Goal: Communication & Community: Share content

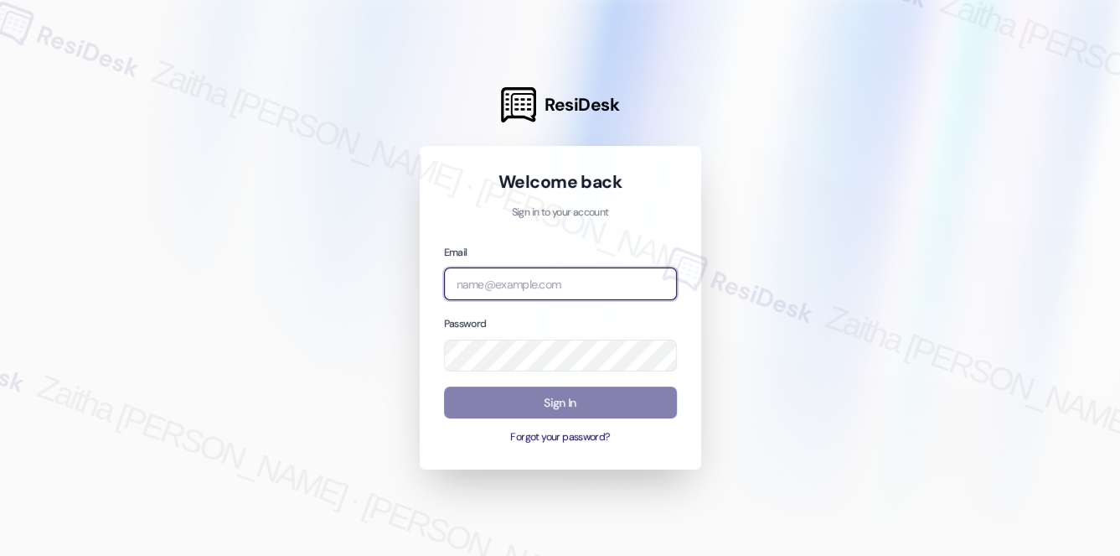
drag, startPoint x: 0, startPoint y: 0, endPoint x: 565, endPoint y: 287, distance: 633.4
click at [565, 287] on input "email" at bounding box center [560, 283] width 233 height 33
type input "[EMAIL_ADDRESS][PERSON_NAME][DOMAIN_NAME]"
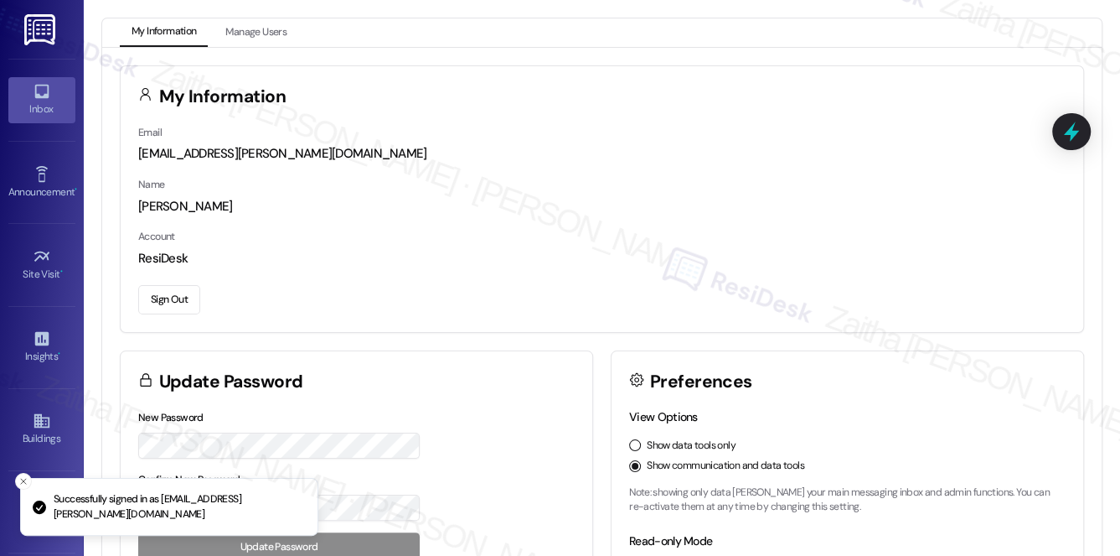
click at [50, 119] on link "Inbox" at bounding box center [41, 99] width 67 height 45
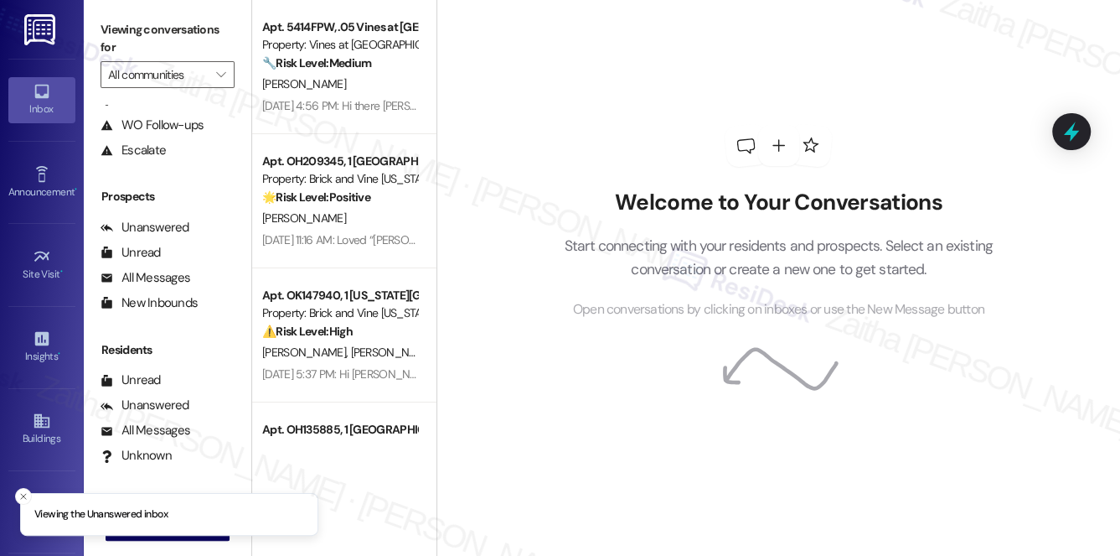
scroll to position [199, 0]
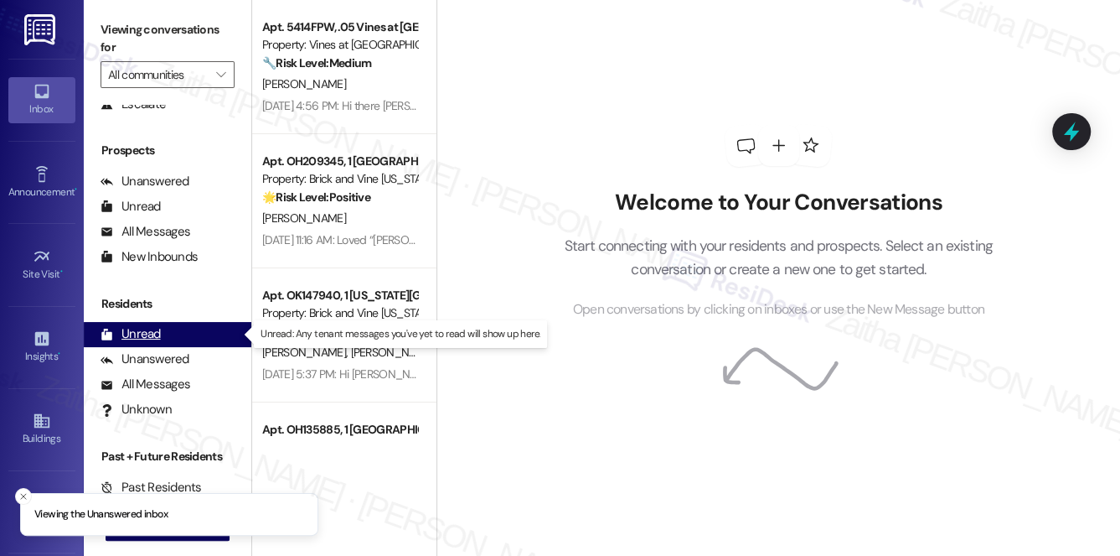
click at [157, 334] on div "Unread" at bounding box center [131, 334] width 60 height 18
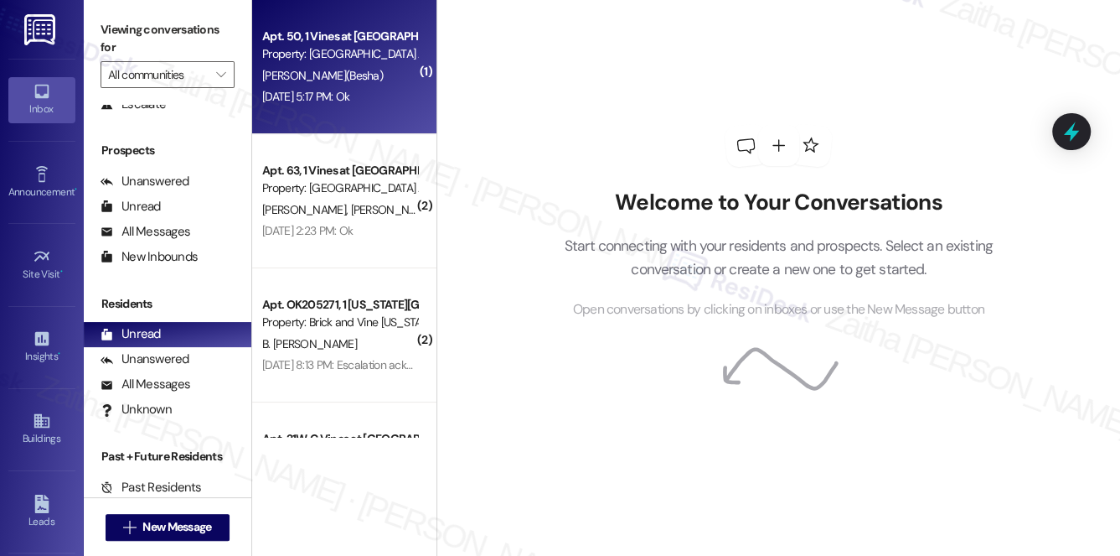
click at [372, 79] on div "[PERSON_NAME](Besha)" at bounding box center [340, 75] width 158 height 21
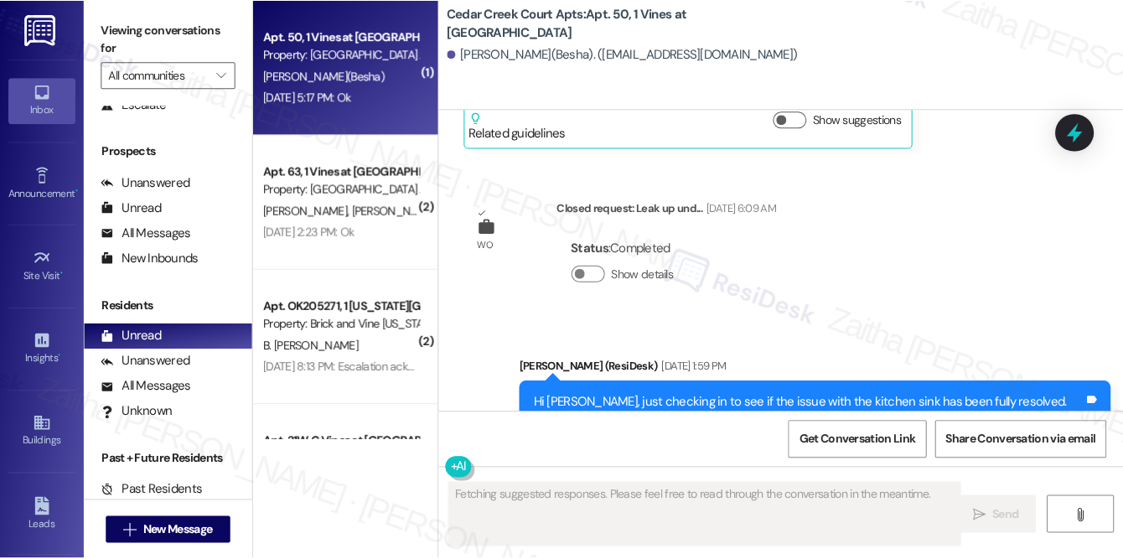
scroll to position [14419, 0]
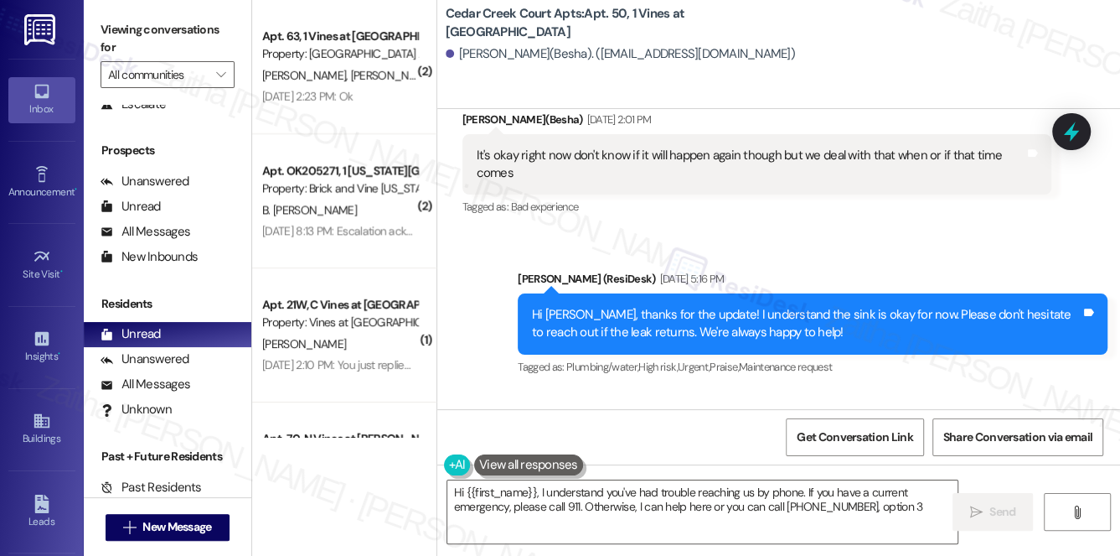
type textarea "Hi {{first_name}}, I understand you've had trouble reaching us by phone. If you…"
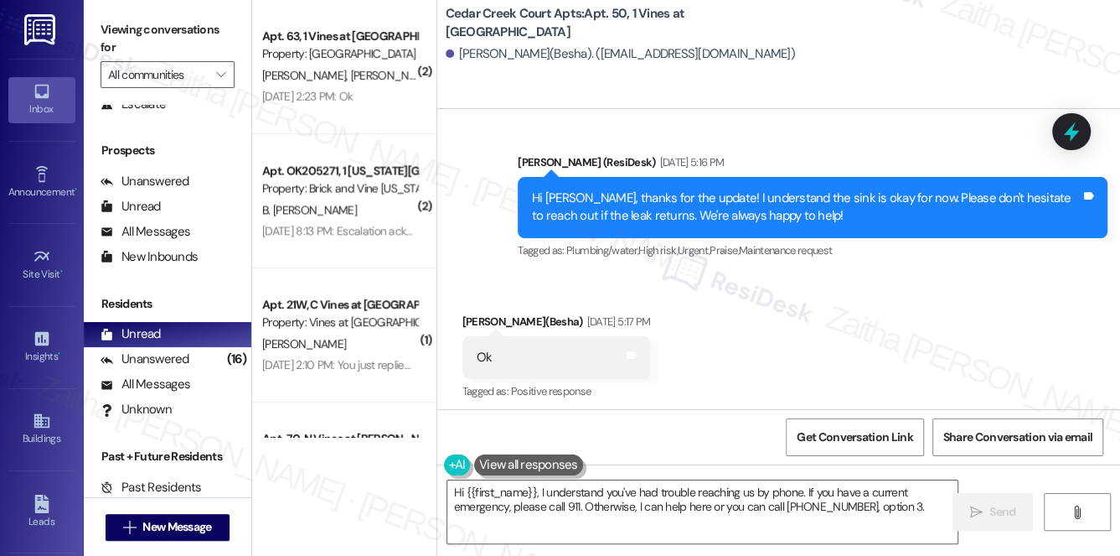
scroll to position [14571, 0]
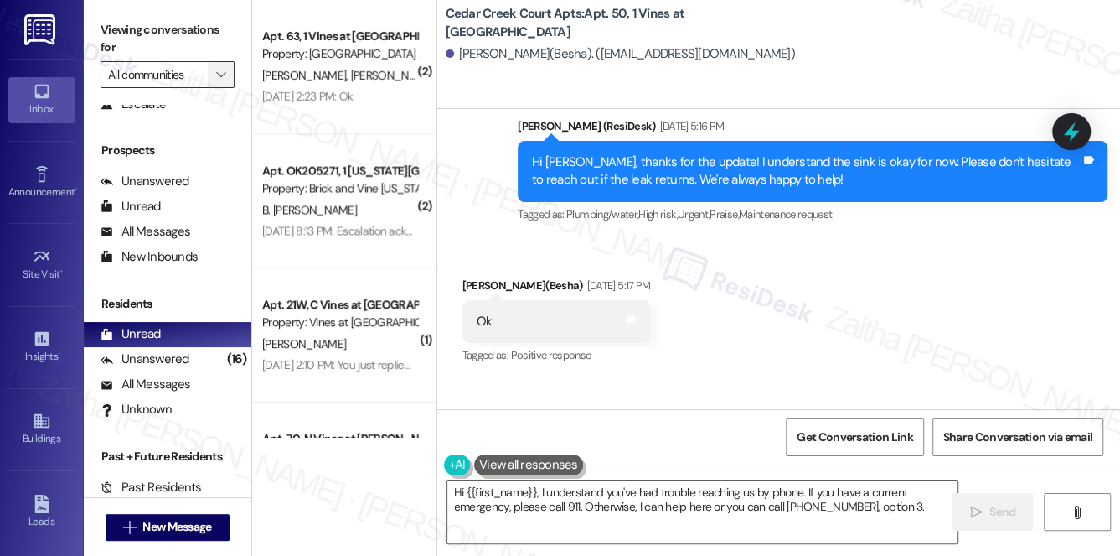
click at [216, 75] on icon "" at bounding box center [220, 74] width 9 height 13
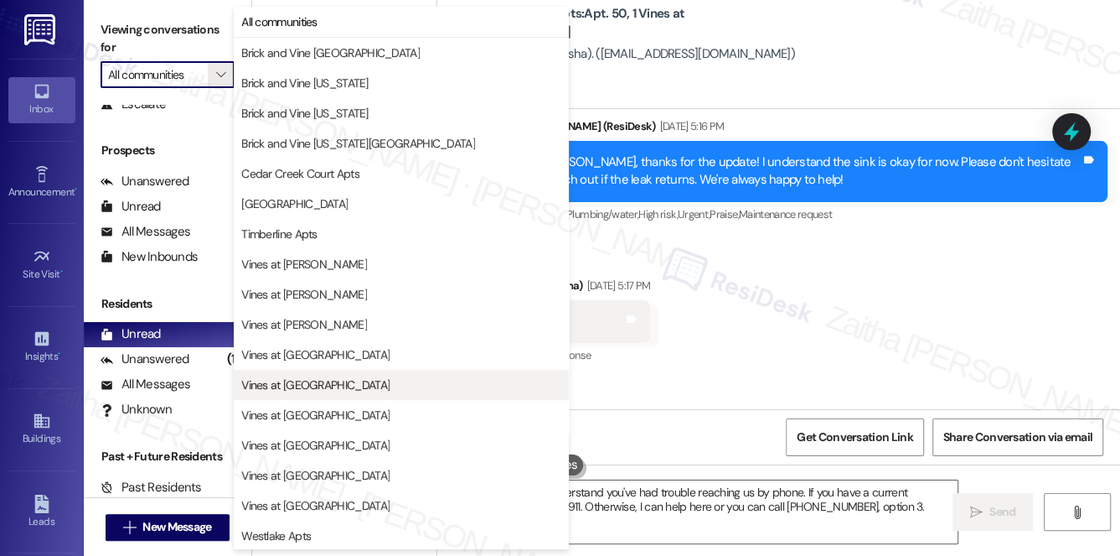
click at [298, 383] on span "Vines at [GEOGRAPHIC_DATA]" at bounding box center [315, 384] width 148 height 17
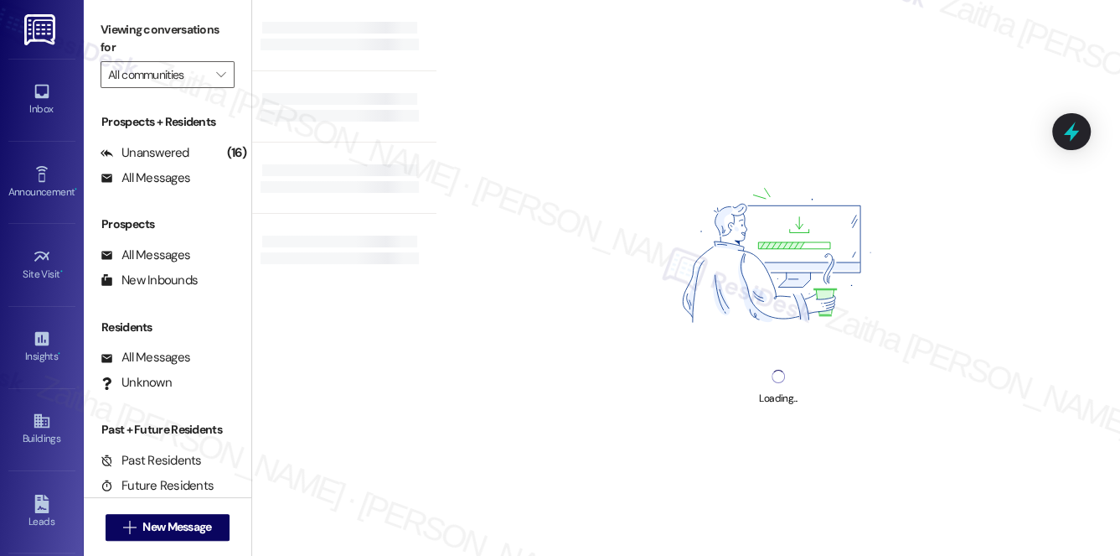
type input "Vines at [GEOGRAPHIC_DATA]"
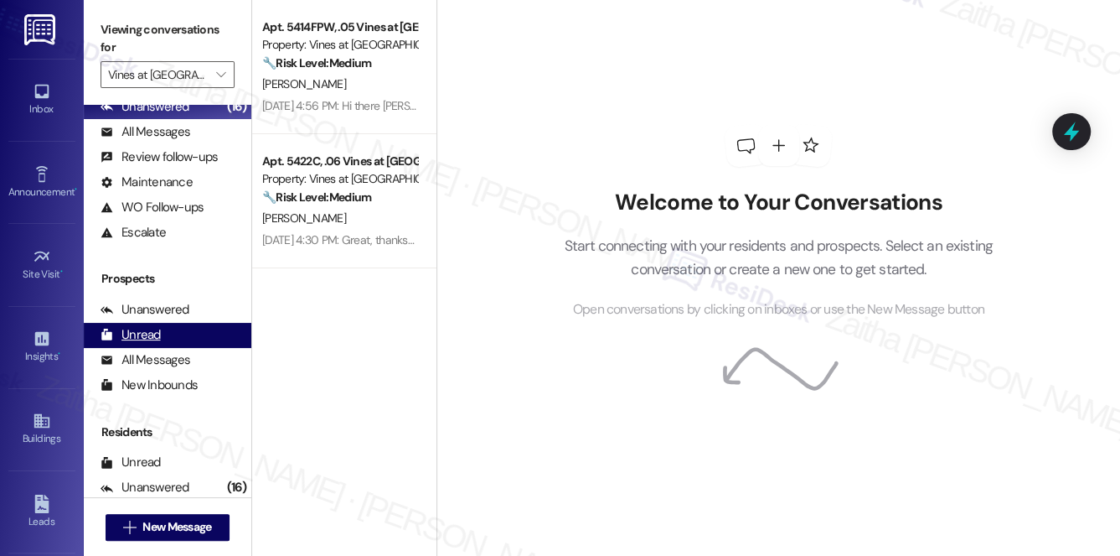
scroll to position [75, 0]
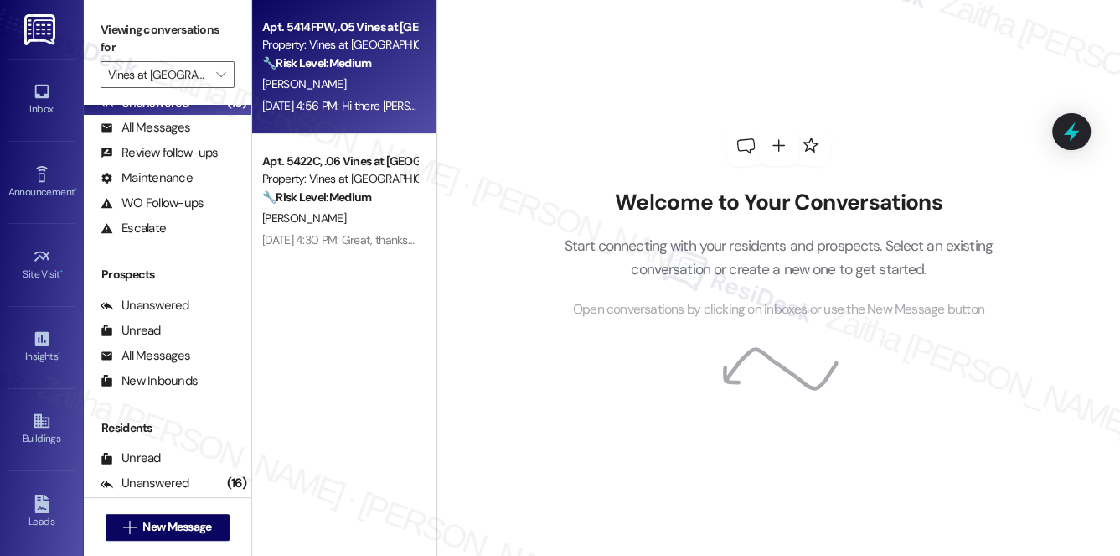
click at [400, 68] on div "🔧 Risk Level: Medium The resident is expressing confusion about a change in con…" at bounding box center [339, 63] width 155 height 18
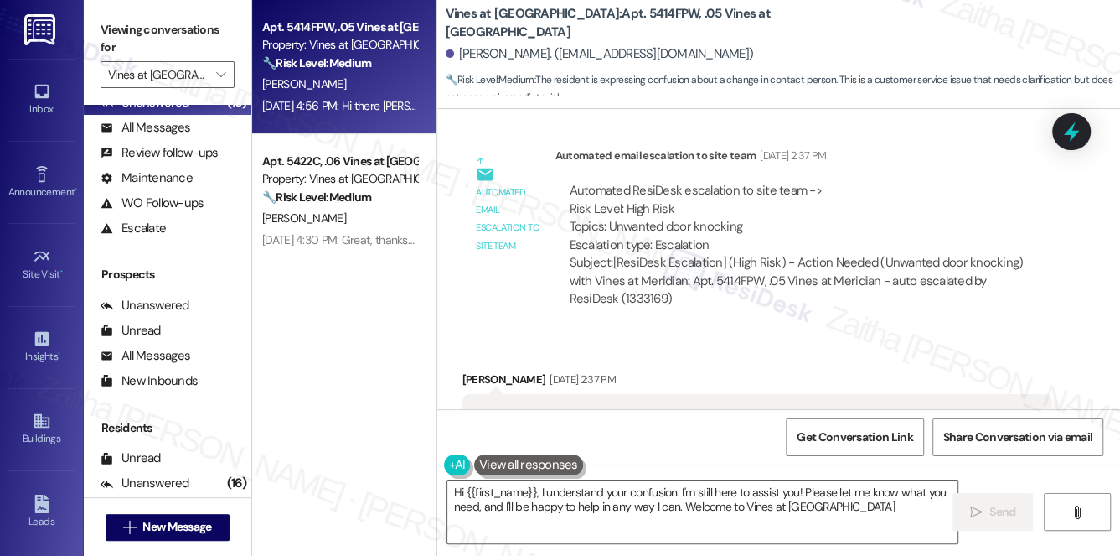
type textarea "Hi {{first_name}}, I understand your confusion. I'm still here to assist you! P…"
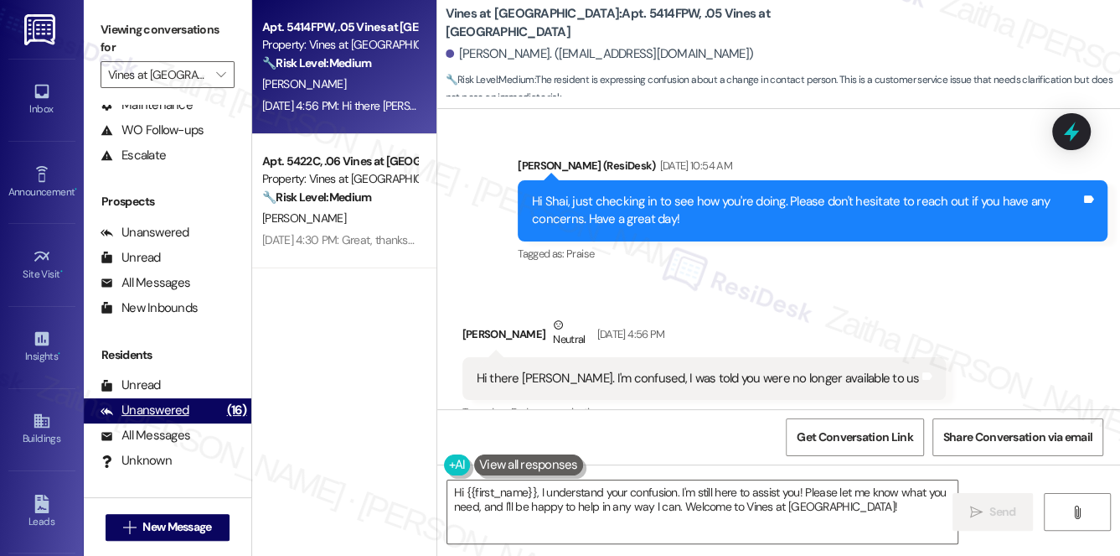
scroll to position [199, 0]
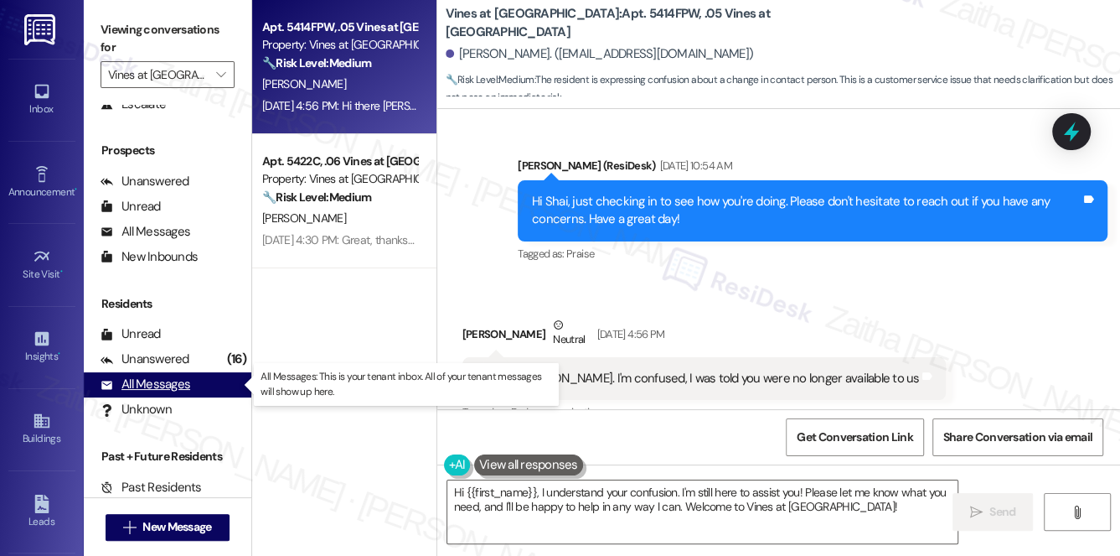
click at [167, 382] on div "All Messages" at bounding box center [146, 384] width 90 height 18
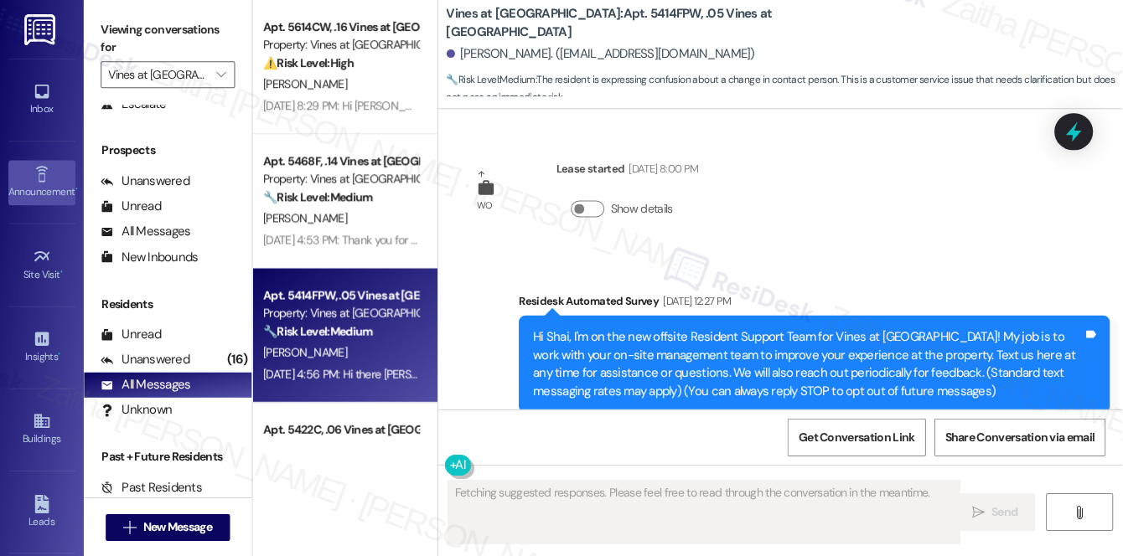
scroll to position [49115, 0]
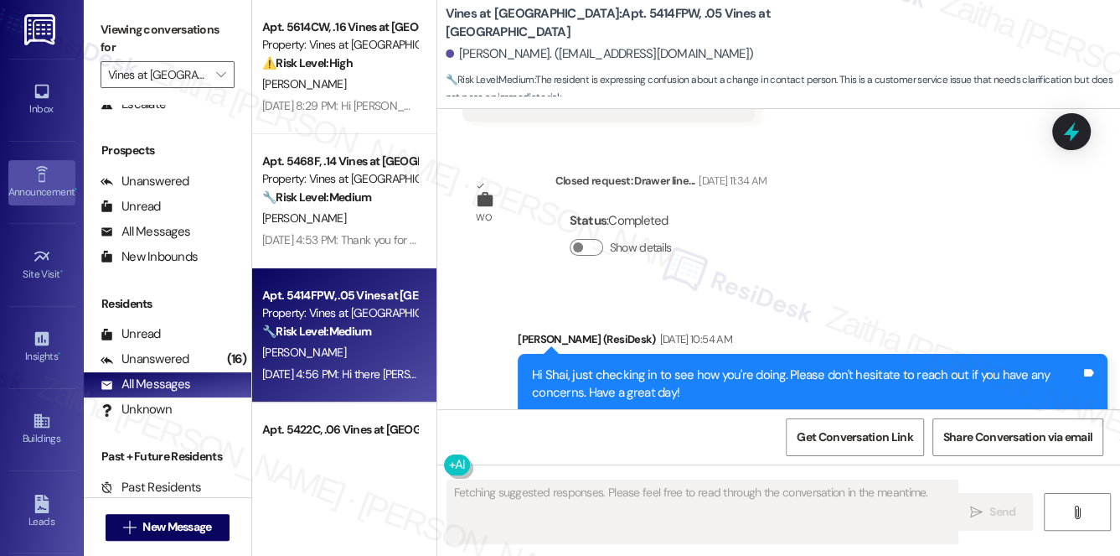
click at [43, 184] on div "Announcement •" at bounding box center [42, 192] width 84 height 17
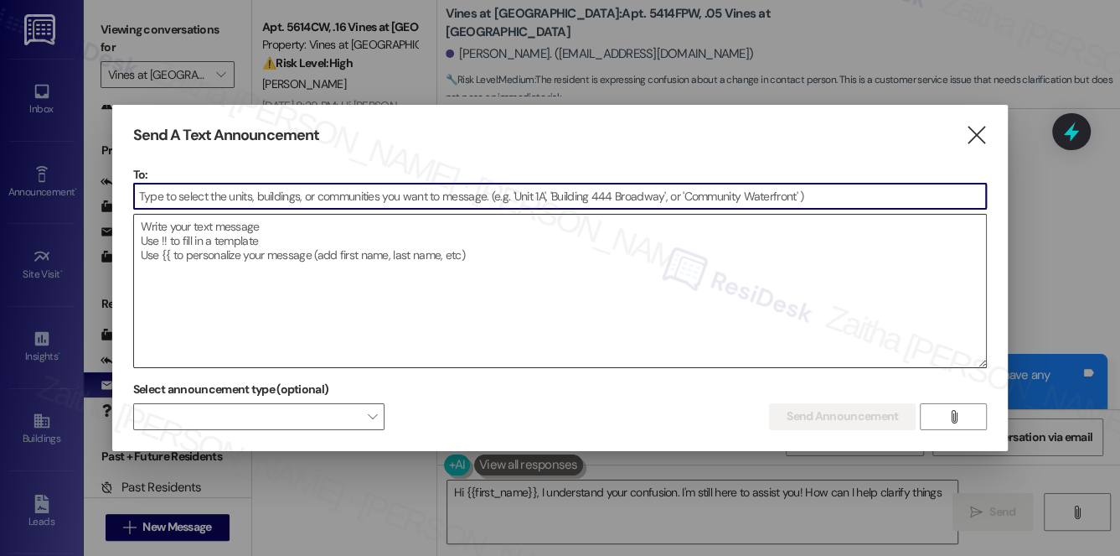
type textarea "Hi {{first_name}}, I understand your confusion. I'm still here to assist you! H…"
type input "v"
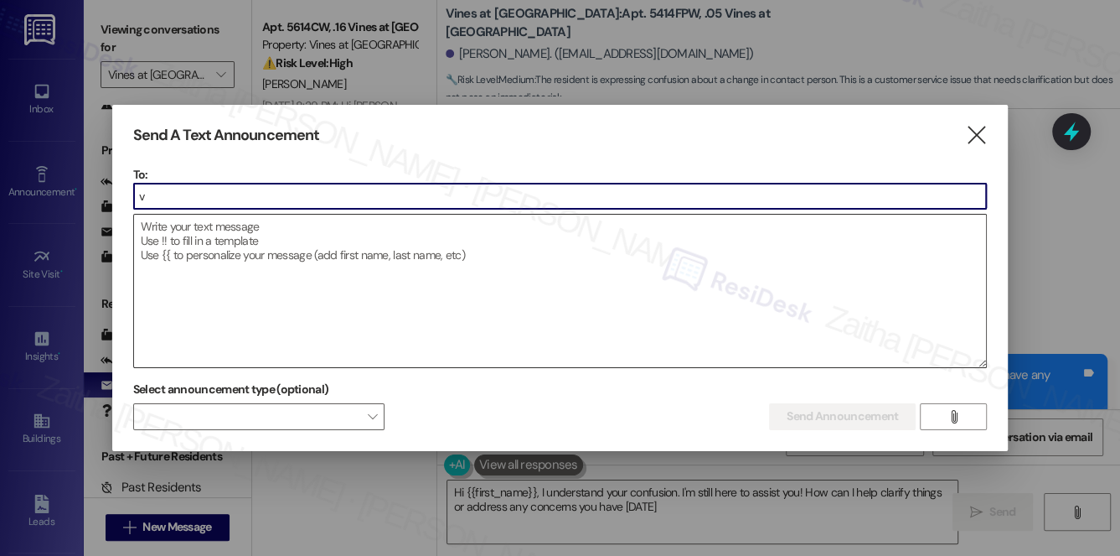
type textarea "Hi {{first_name}}, I understand your confusion. I'm still here to assist you! H…"
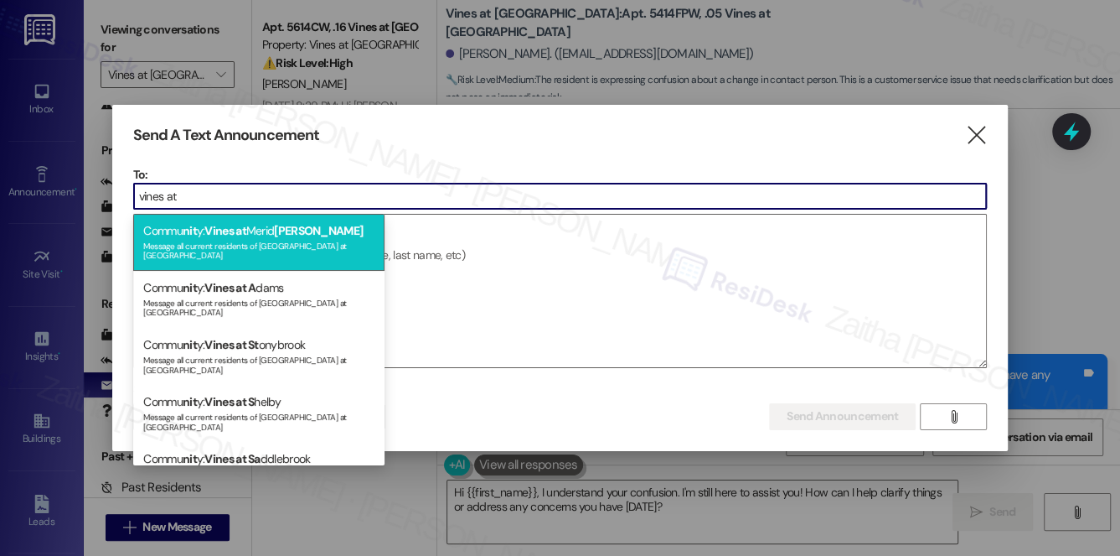
type input "vines at"
click at [243, 240] on div "Message all current residents of [GEOGRAPHIC_DATA] at [GEOGRAPHIC_DATA]" at bounding box center [258, 248] width 231 height 23
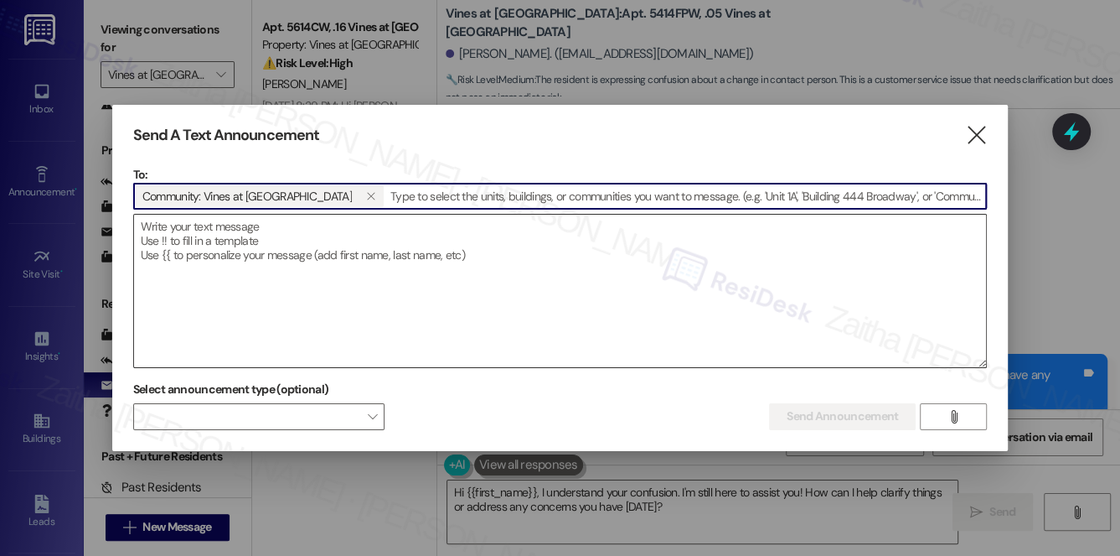
click at [272, 237] on textarea at bounding box center [560, 291] width 853 height 153
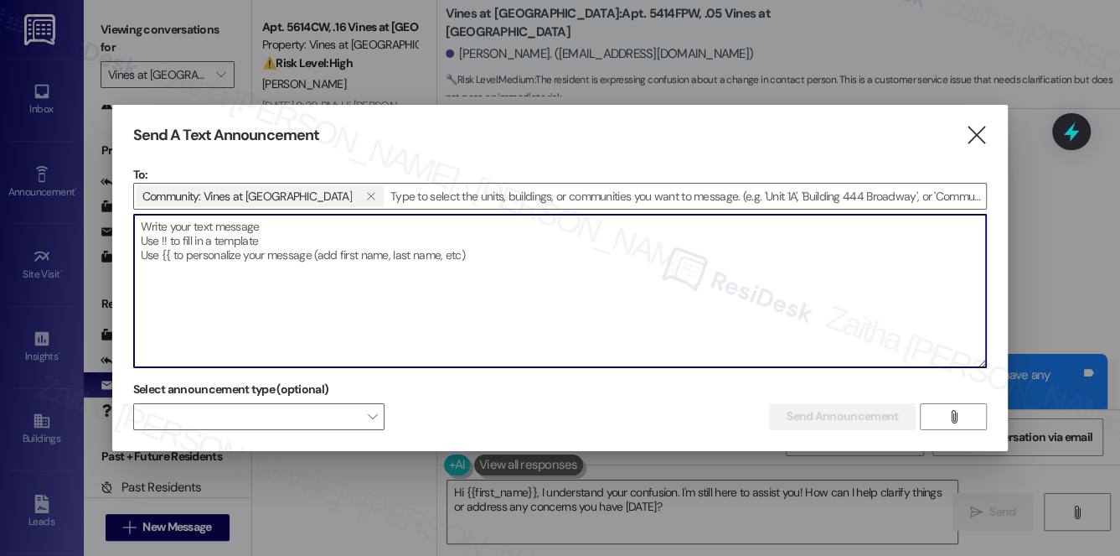
paste textarea "Hi {{first_name}} - as of this week, {{property}} will no longer be offering th…"
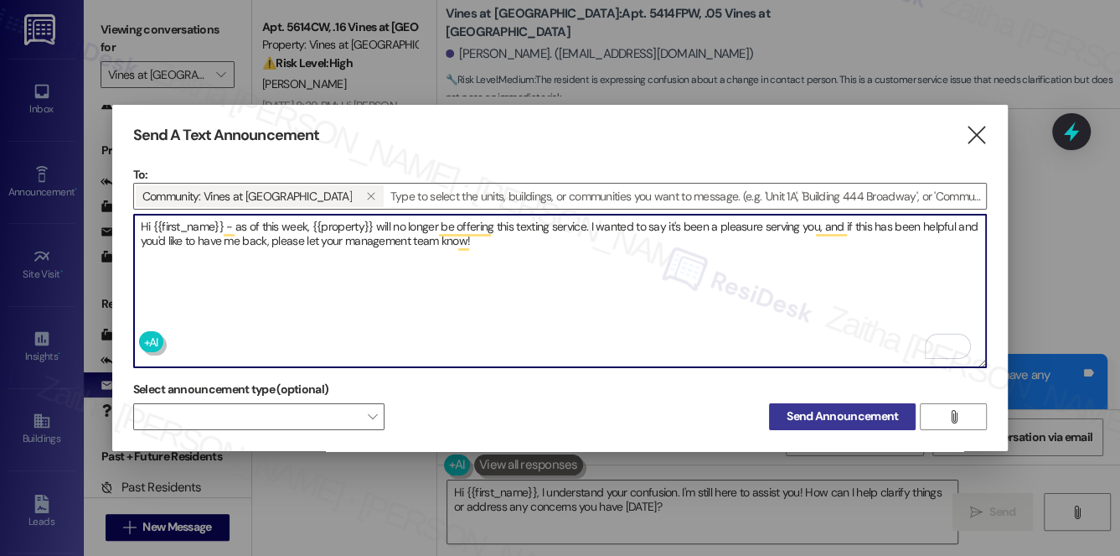
type textarea "Hi {{first_name}} - as of this week, {{property}} will no longer be offering th…"
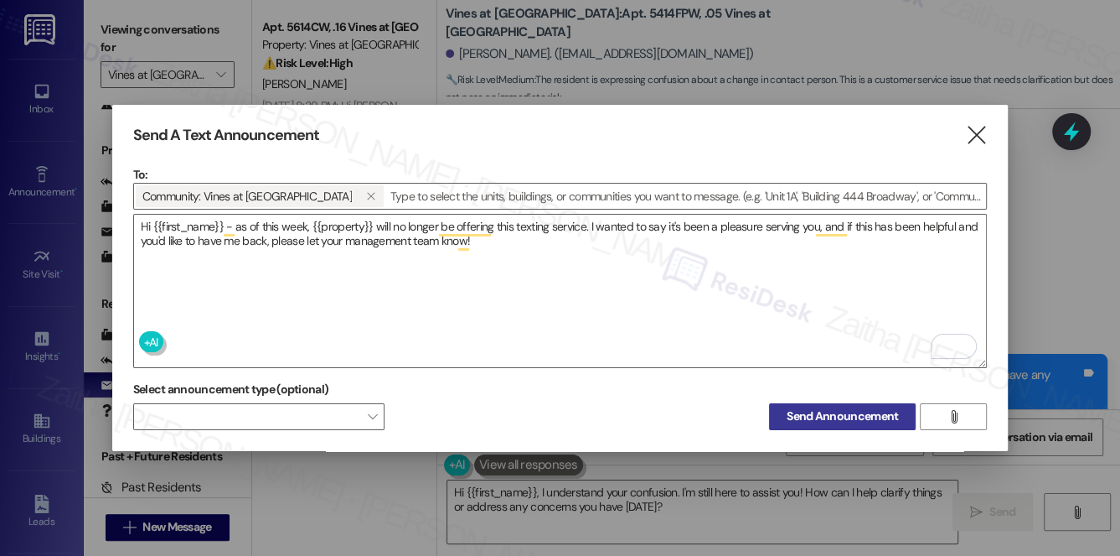
click at [837, 407] on span "Send Announcement" at bounding box center [842, 416] width 111 height 18
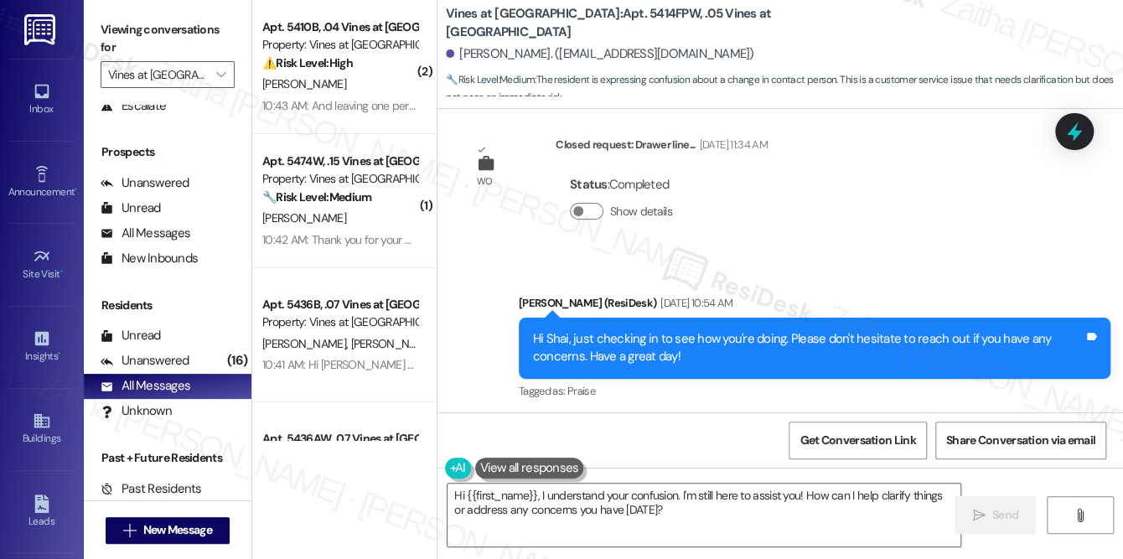
scroll to position [49096, 0]
